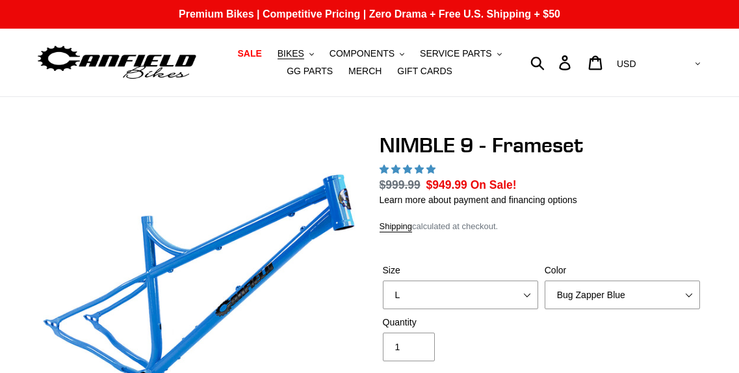
select select "L"
select select "highest-rating"
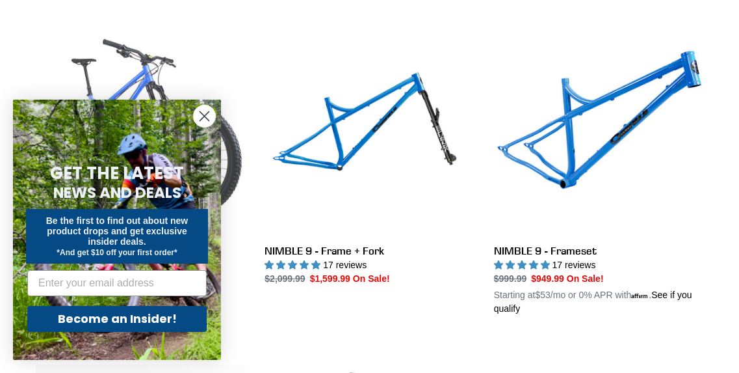
scroll to position [430, 0]
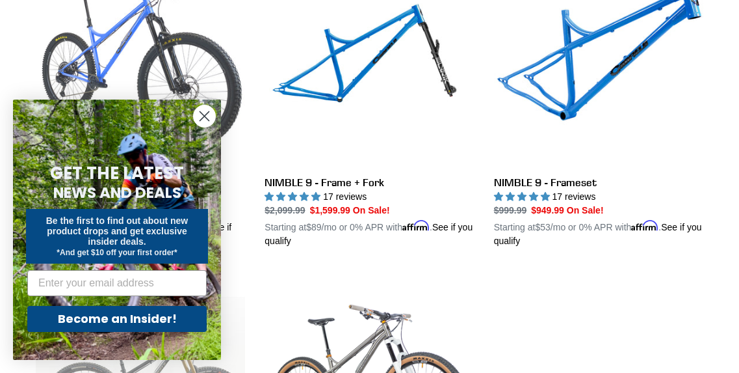
click at [168, 35] on link "NIMBLE 9 - Complete Bike" at bounding box center [140, 102] width 209 height 291
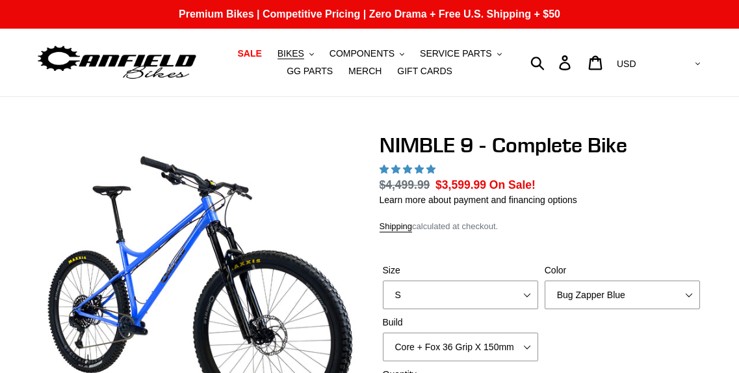
select select "highest-rating"
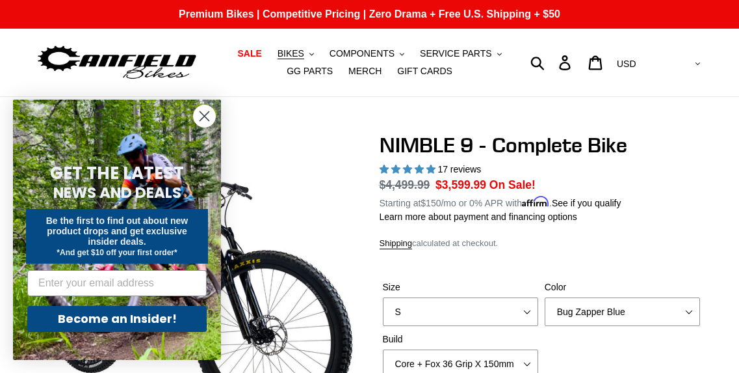
click at [204, 117] on icon "Close dialog" at bounding box center [204, 116] width 9 height 9
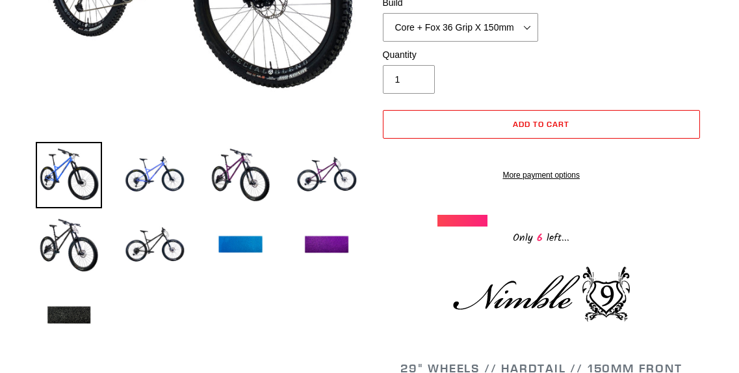
scroll to position [274, 0]
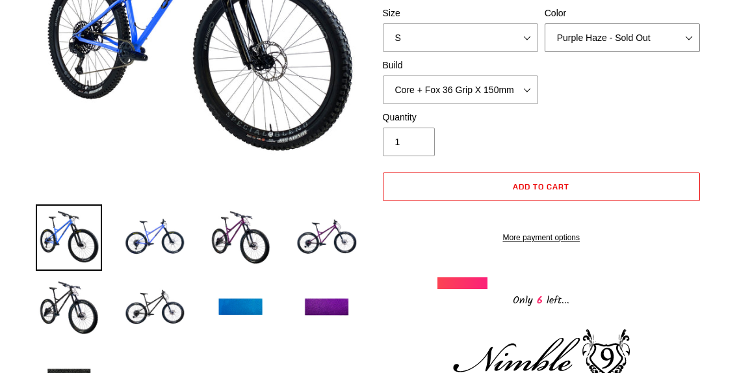
click option "Purple Haze - Sold Out" at bounding box center [0, 0] width 0 height 0
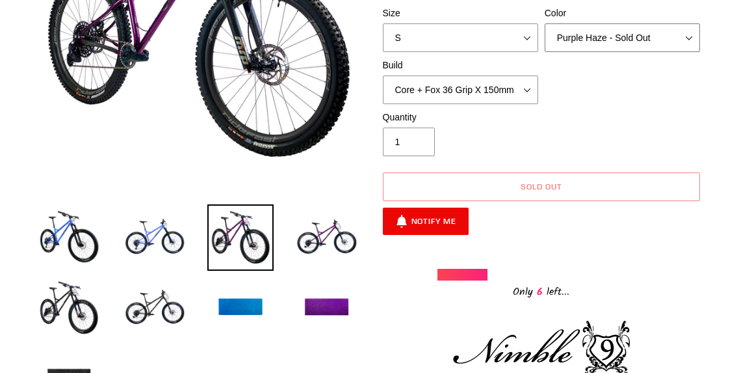
select select "Galaxy Black"
click option "Galaxy Black" at bounding box center [0, 0] width 0 height 0
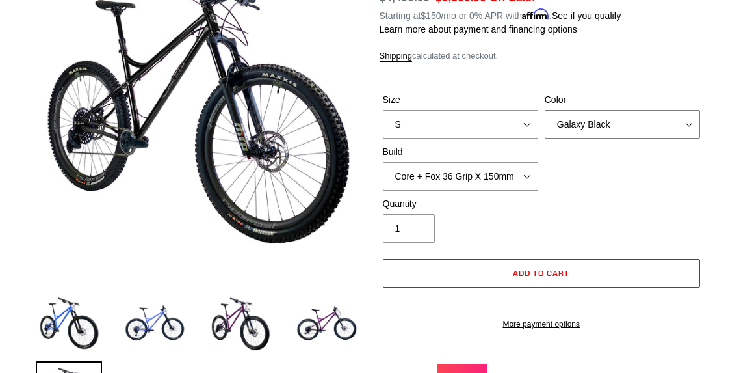
scroll to position [194, 0]
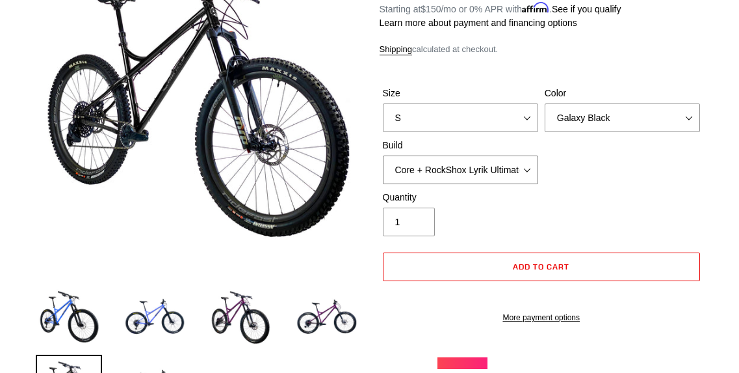
click option "Core + RockShox Lyrik Ultimate 150mm" at bounding box center [0, 0] width 0 height 0
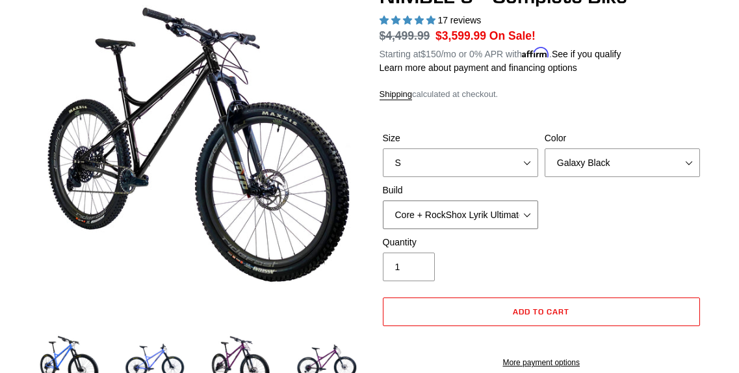
scroll to position [142, 0]
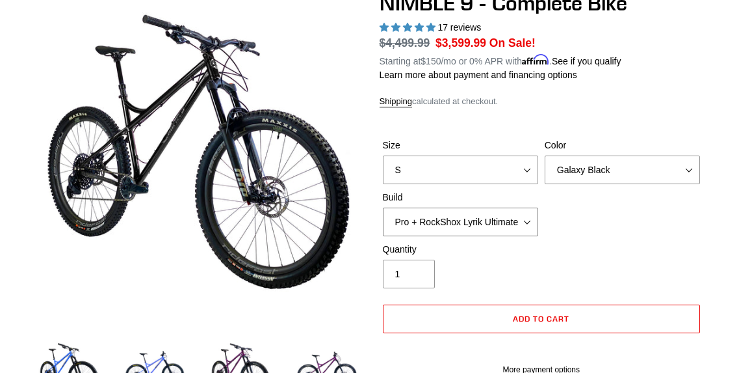
click option "Pro + RockShox Lyrik Ultimate 150mm" at bounding box center [0, 0] width 0 height 0
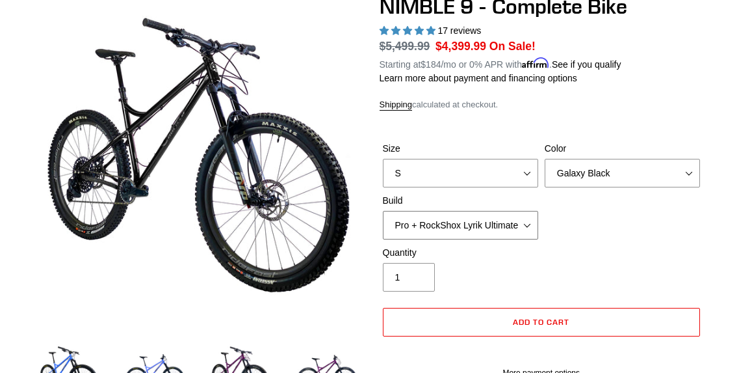
scroll to position [142, 0]
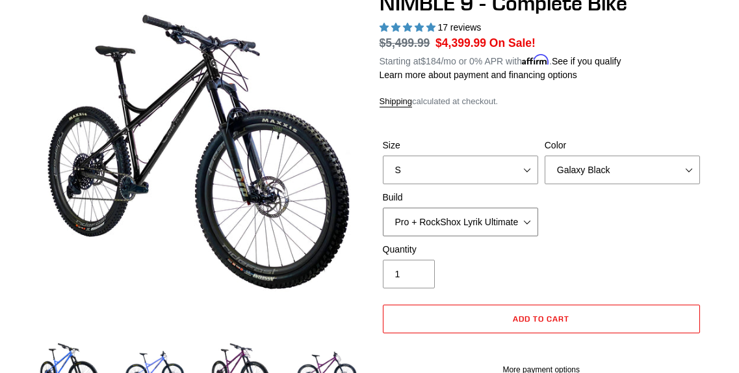
select select "Core + Fox 36 Grip X 150mm"
click option "Core + Fox 36 Grip X 150mm" at bounding box center [0, 0] width 0 height 0
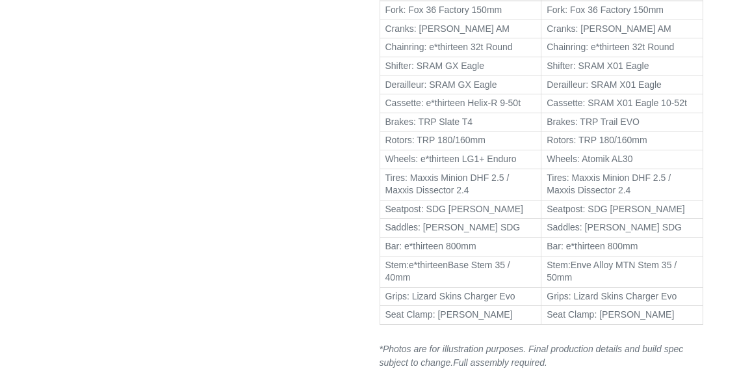
scroll to position [895, 0]
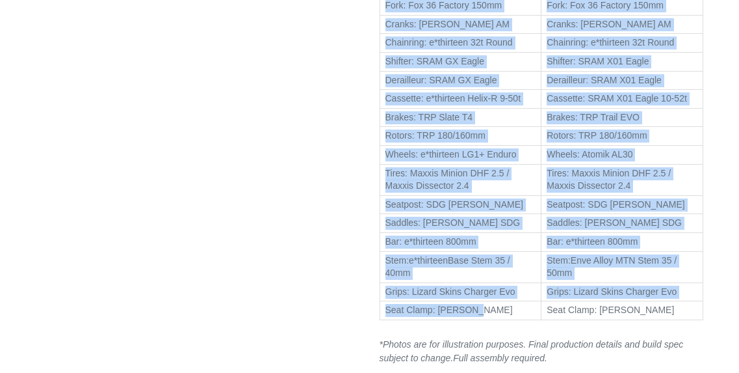
drag, startPoint x: 484, startPoint y: 324, endPoint x: 386, endPoint y: 20, distance: 319.6
click at [386, 20] on tbody "CORE PRO Fork: Fox 36 Factory 150mm Fork: Fox 36 Factory 150mm Cranks: [PERSON_…" at bounding box center [542, 146] width 324 height 347
copy tbody "Fork: Fox 36 Factory 150mm Fork: Fox 36 Factory 150mm Cranks: [PERSON_NAME] AM …"
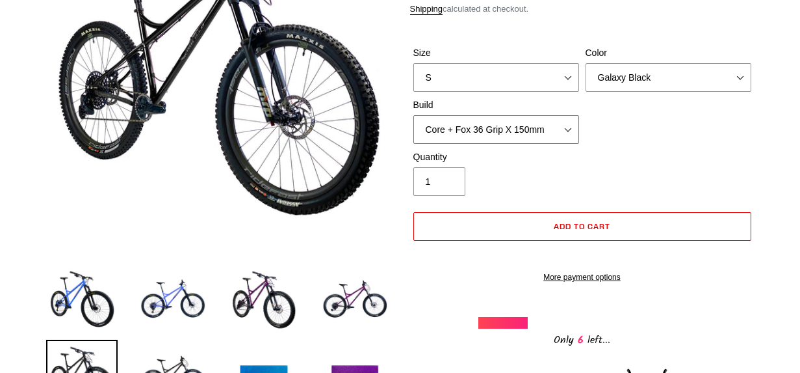
scroll to position [233, 0]
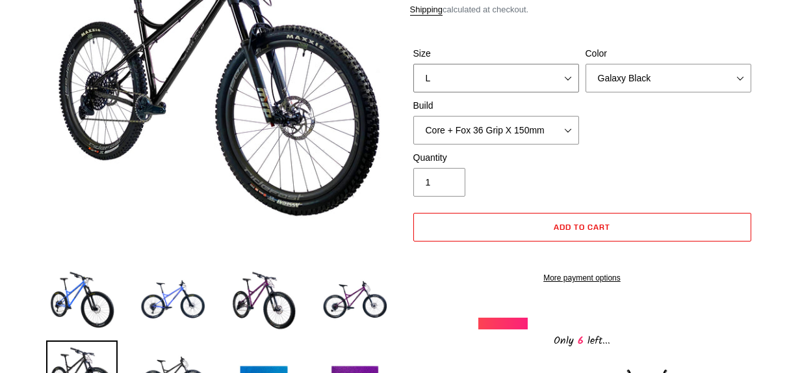
click option "L" at bounding box center [0, 0] width 0 height 0
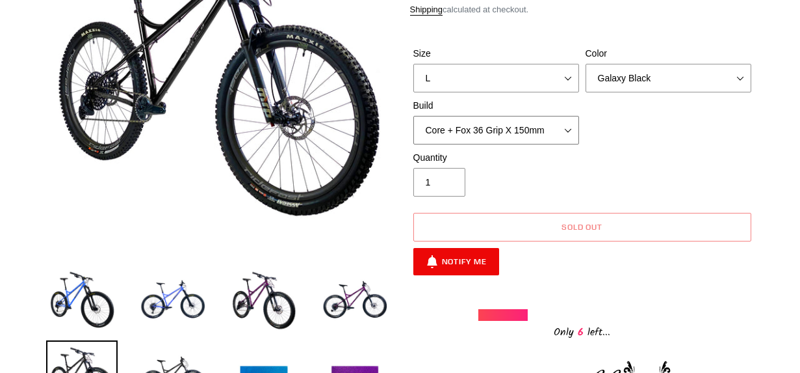
click option "Core + Fox 36 Grip X 150mm" at bounding box center [0, 0] width 0 height 0
click option "M" at bounding box center [0, 0] width 0 height 0
select select "S"
click option "S" at bounding box center [0, 0] width 0 height 0
